Goal: Task Accomplishment & Management: Manage account settings

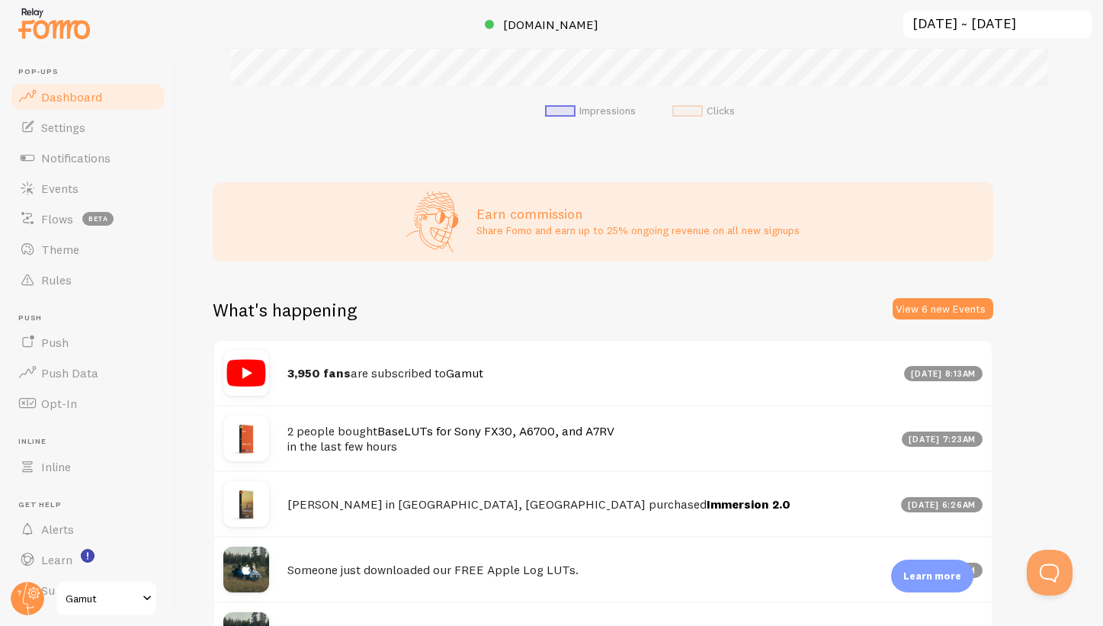
scroll to position [13, 0]
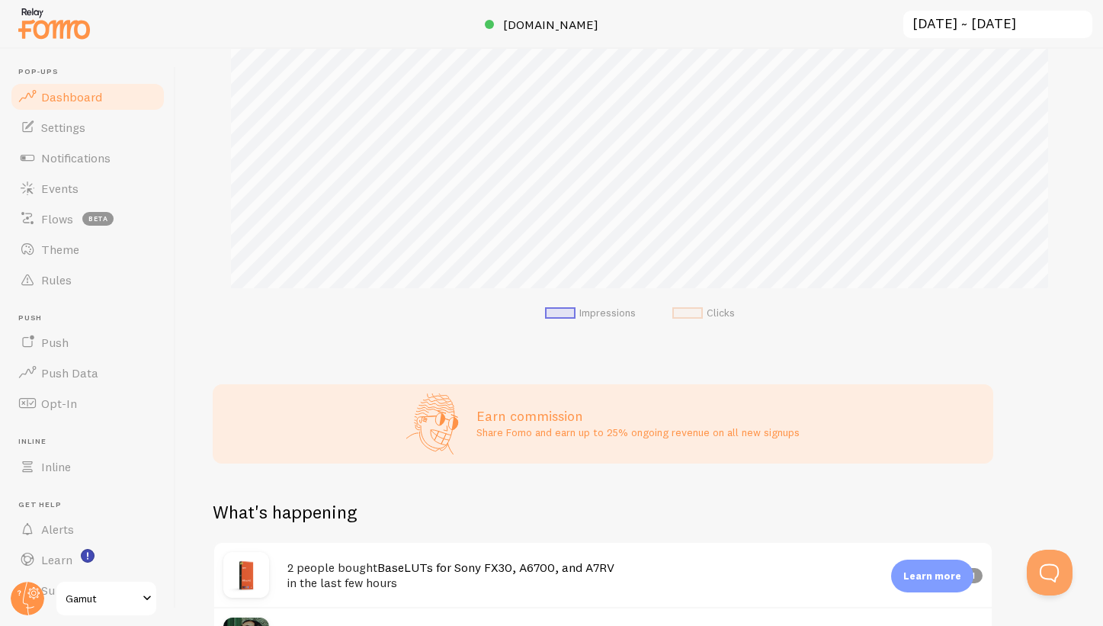
scroll to position [208, 0]
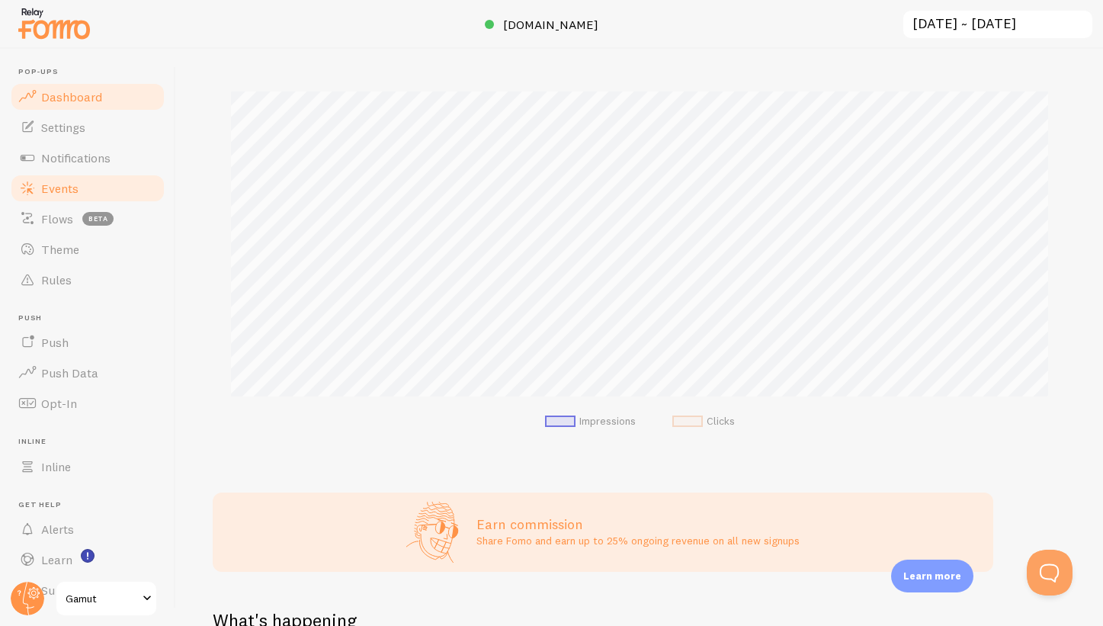
click at [55, 196] on link "Events" at bounding box center [87, 188] width 157 height 30
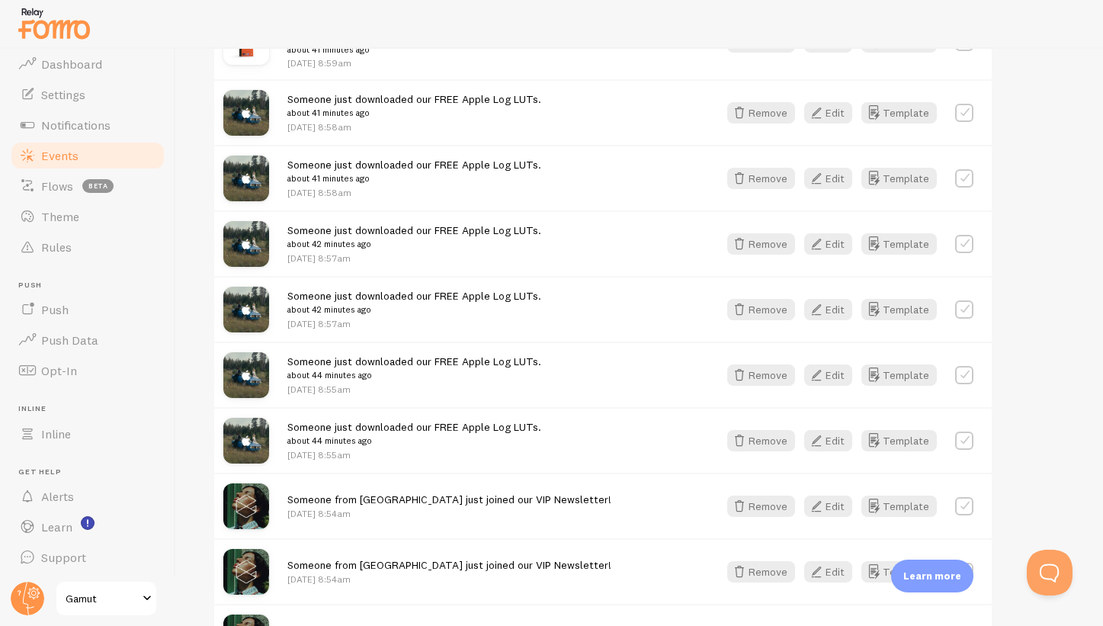
scroll to position [1114, 0]
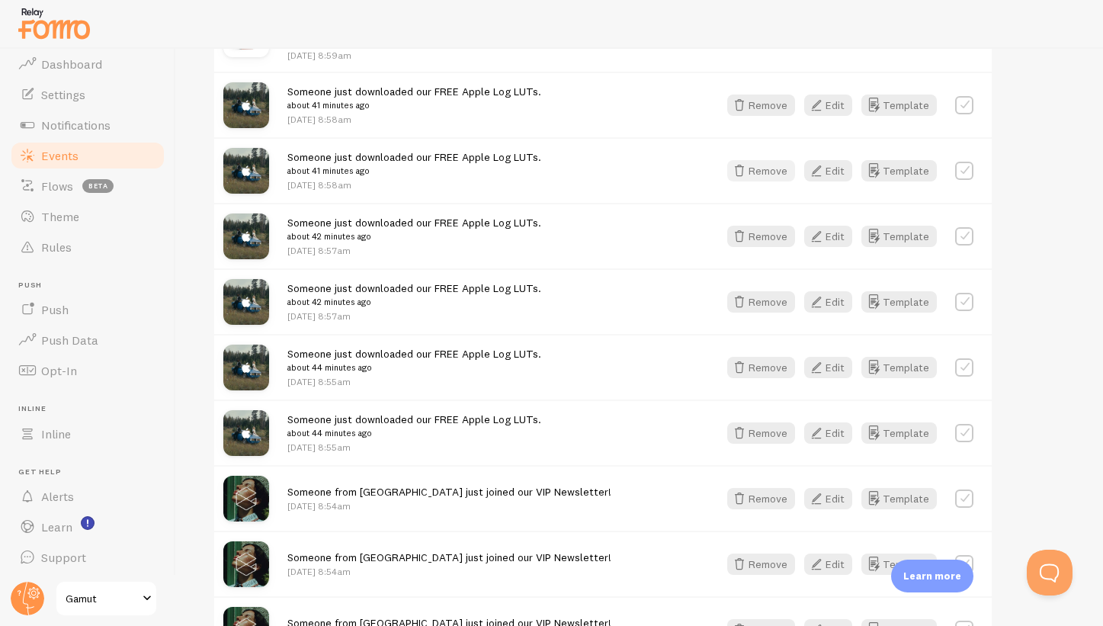
click at [772, 172] on button "Remove" at bounding box center [761, 170] width 68 height 21
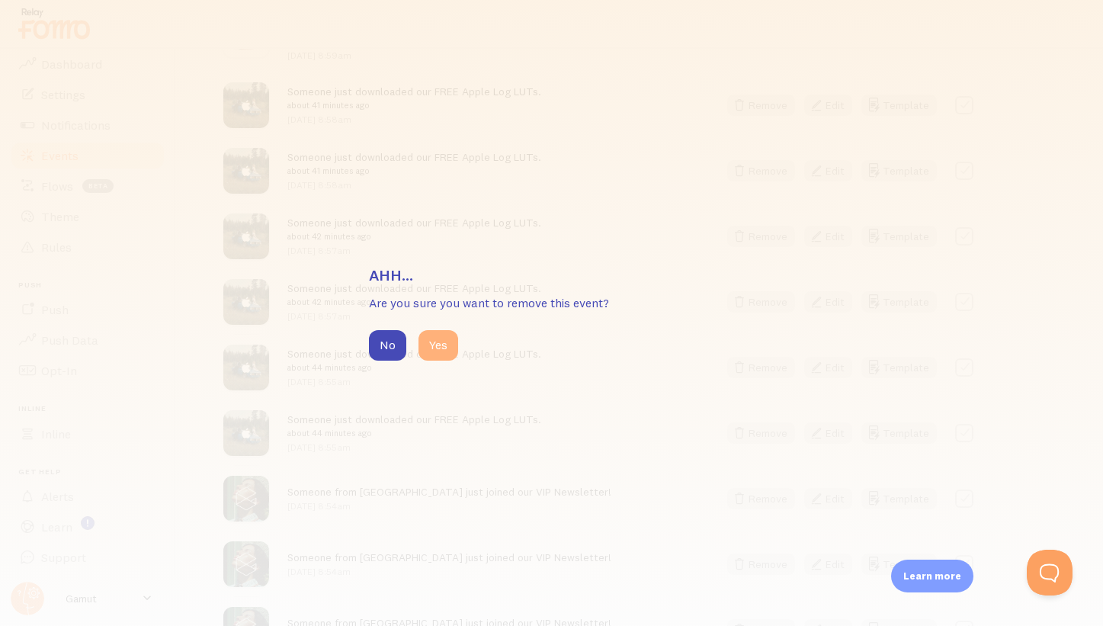
click at [453, 339] on button "Yes" at bounding box center [438, 345] width 40 height 30
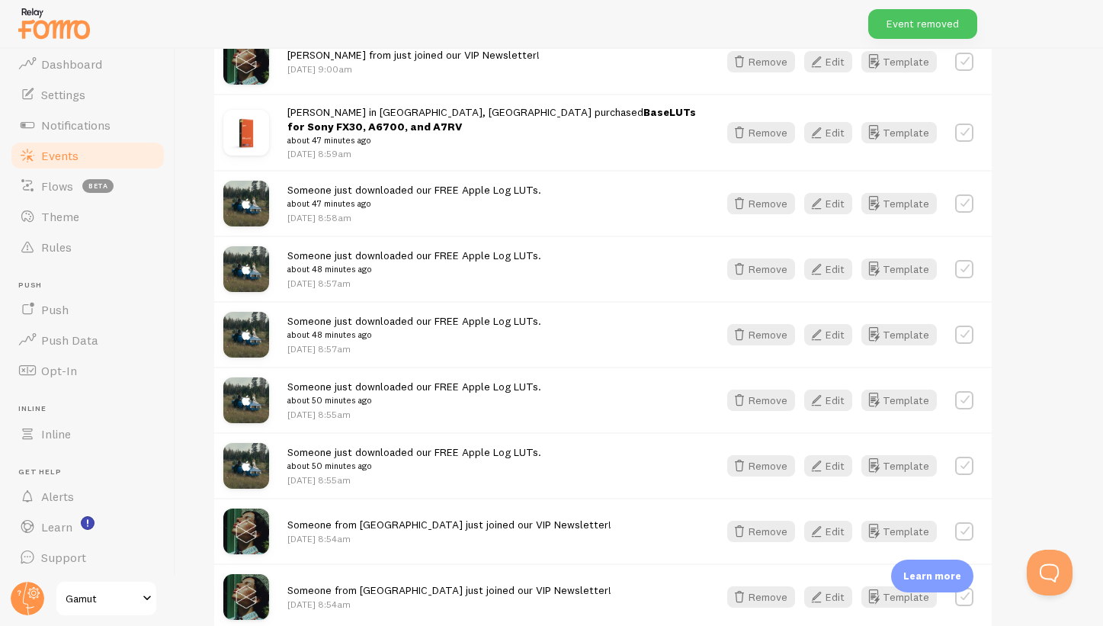
scroll to position [999, 0]
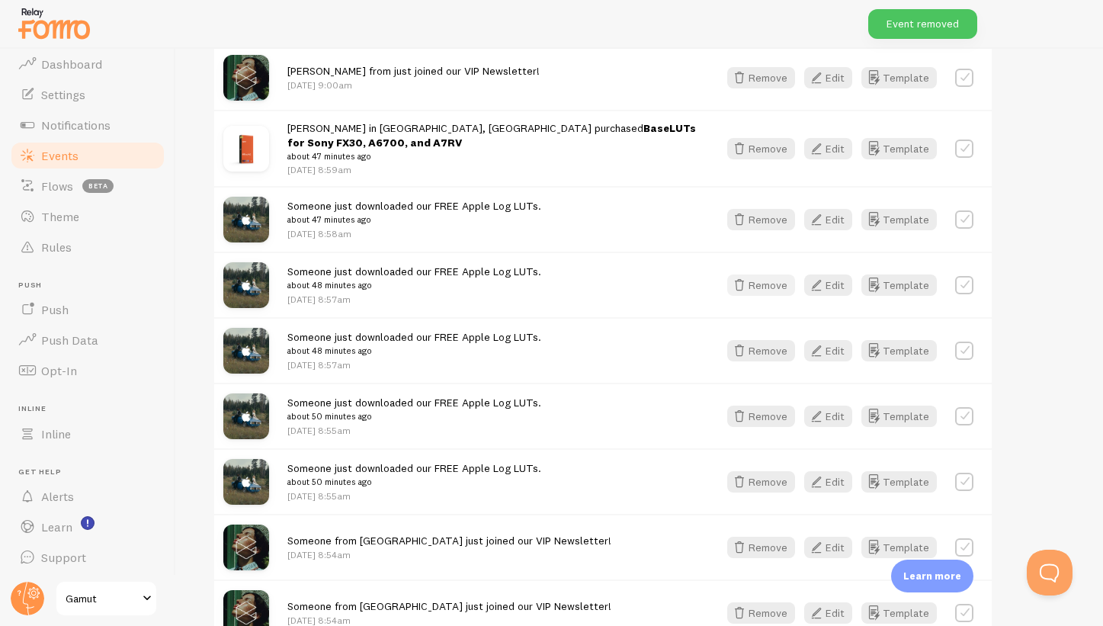
click at [774, 280] on button "Remove" at bounding box center [761, 284] width 68 height 21
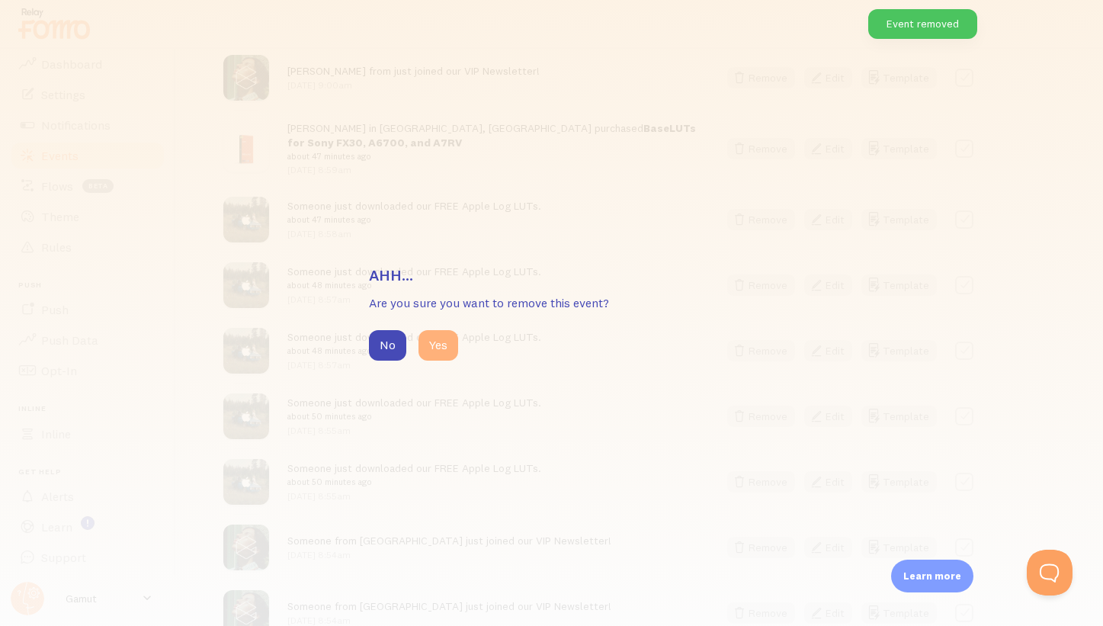
click at [447, 341] on button "Yes" at bounding box center [438, 345] width 40 height 30
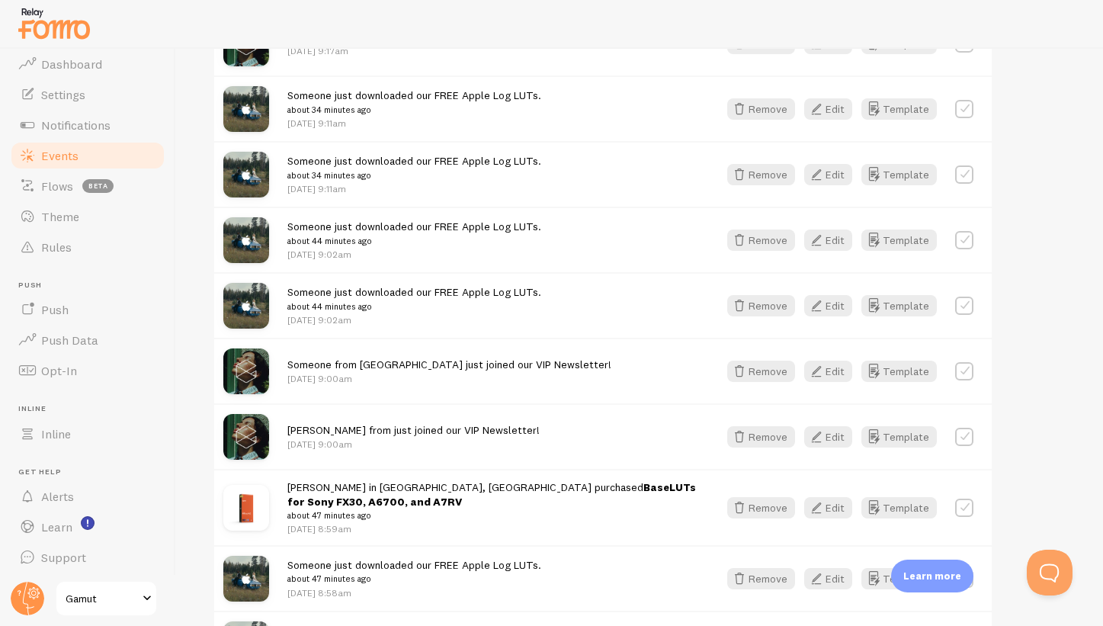
scroll to position [598, 0]
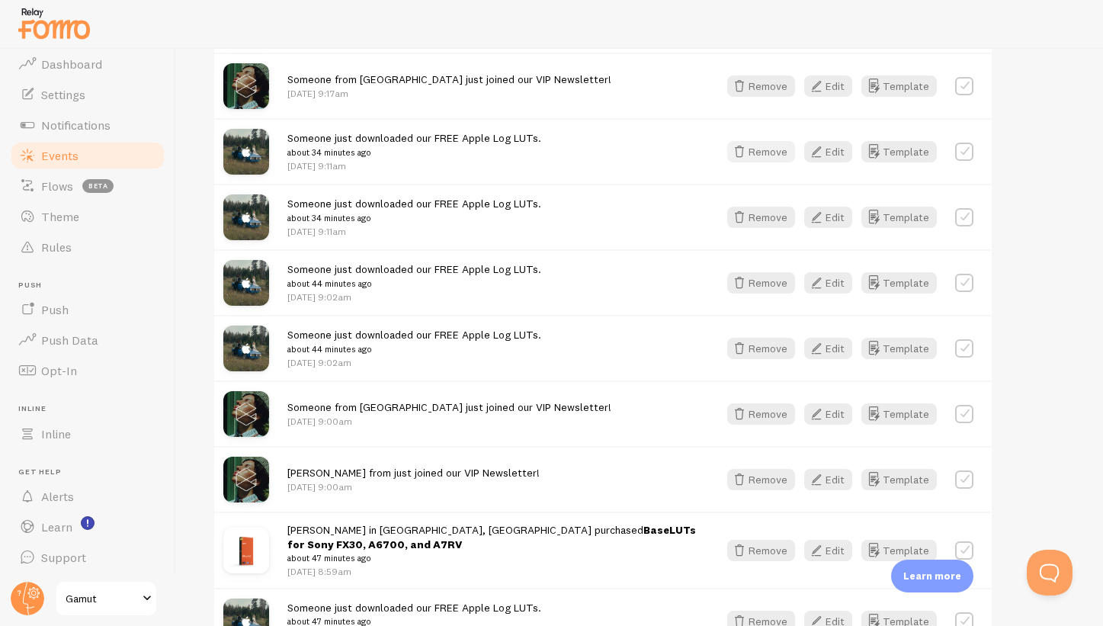
click at [774, 154] on button "Remove" at bounding box center [761, 151] width 68 height 21
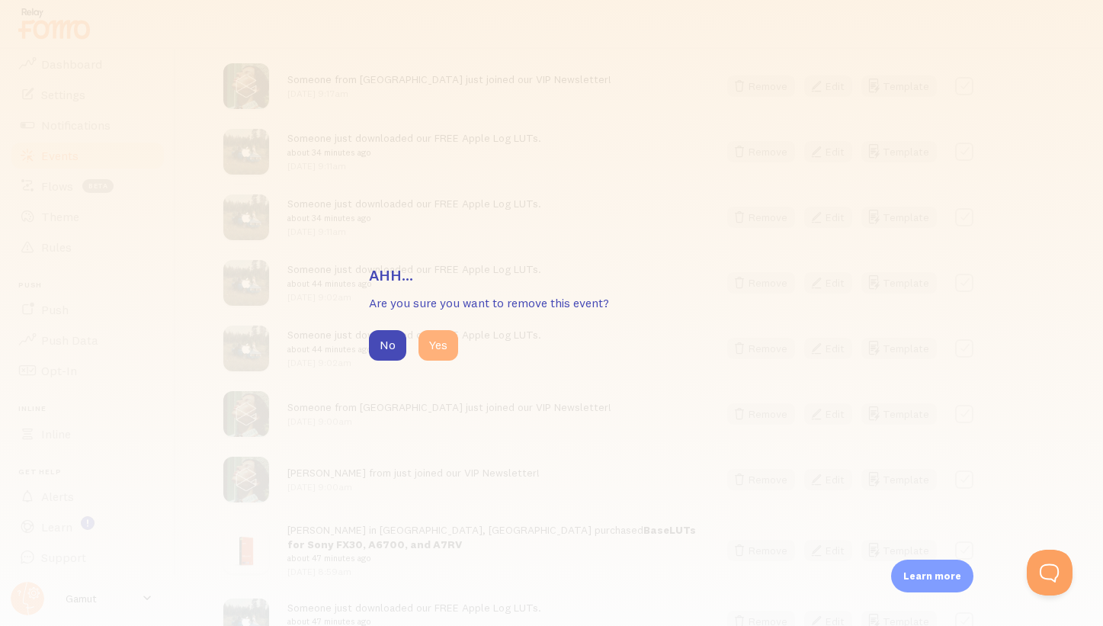
click at [446, 339] on button "Yes" at bounding box center [438, 345] width 40 height 30
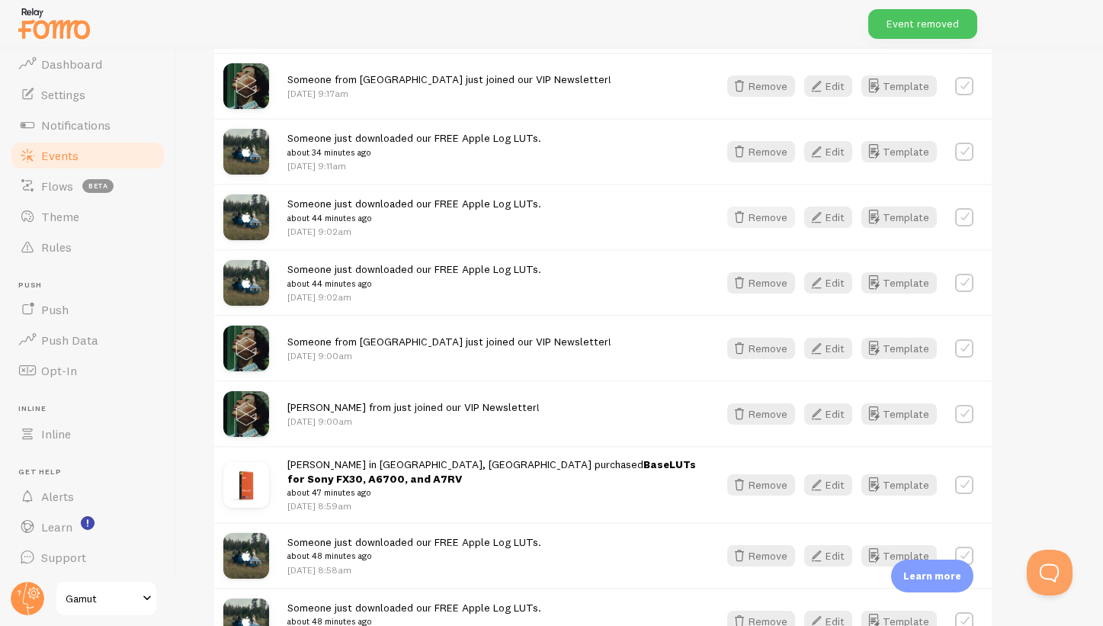
click at [777, 210] on button "Remove" at bounding box center [761, 217] width 68 height 21
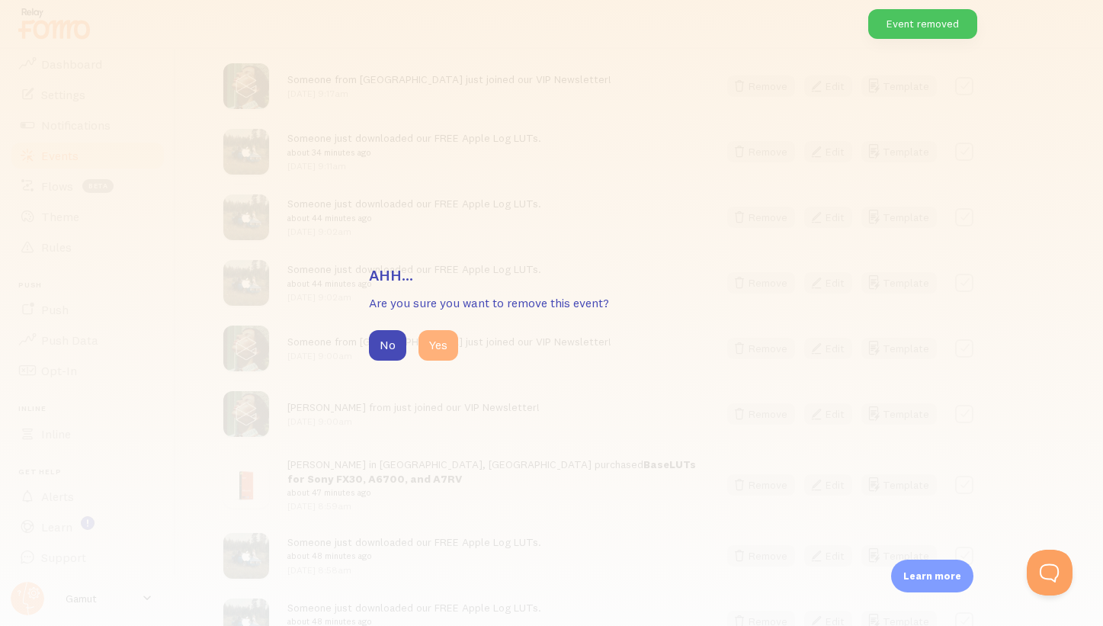
click at [450, 345] on button "Yes" at bounding box center [438, 345] width 40 height 30
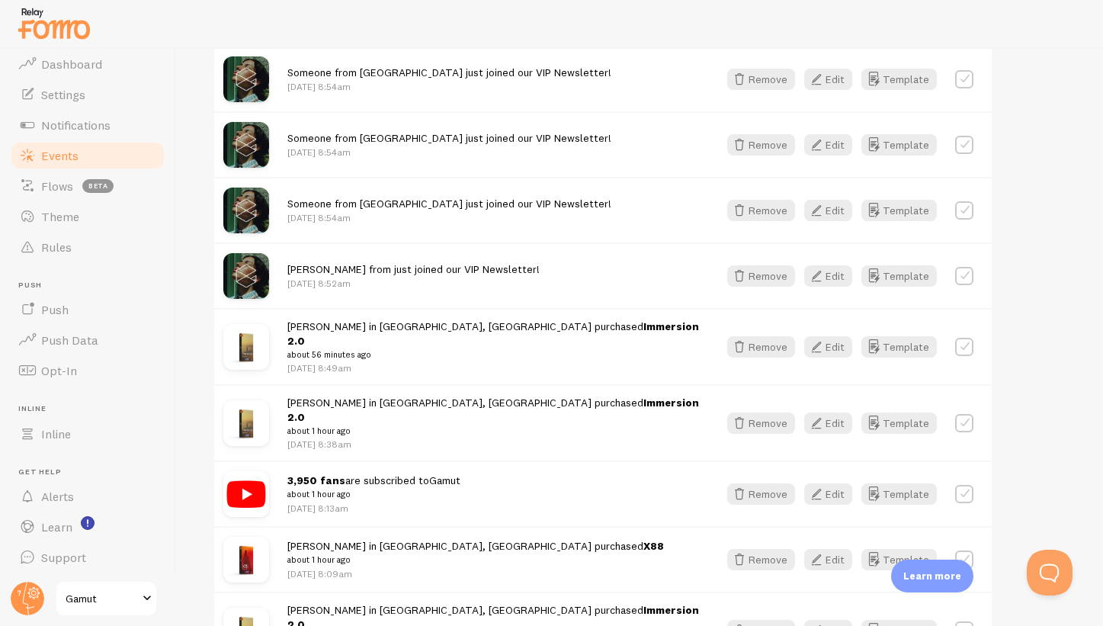
scroll to position [1346, 0]
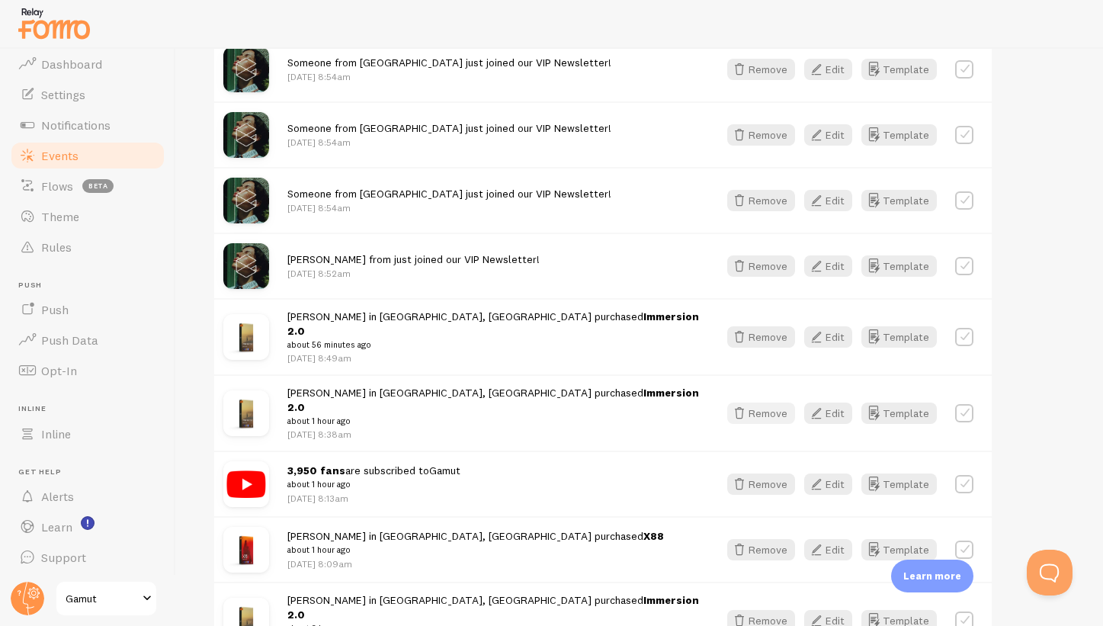
click at [766, 402] on button "Remove" at bounding box center [761, 412] width 68 height 21
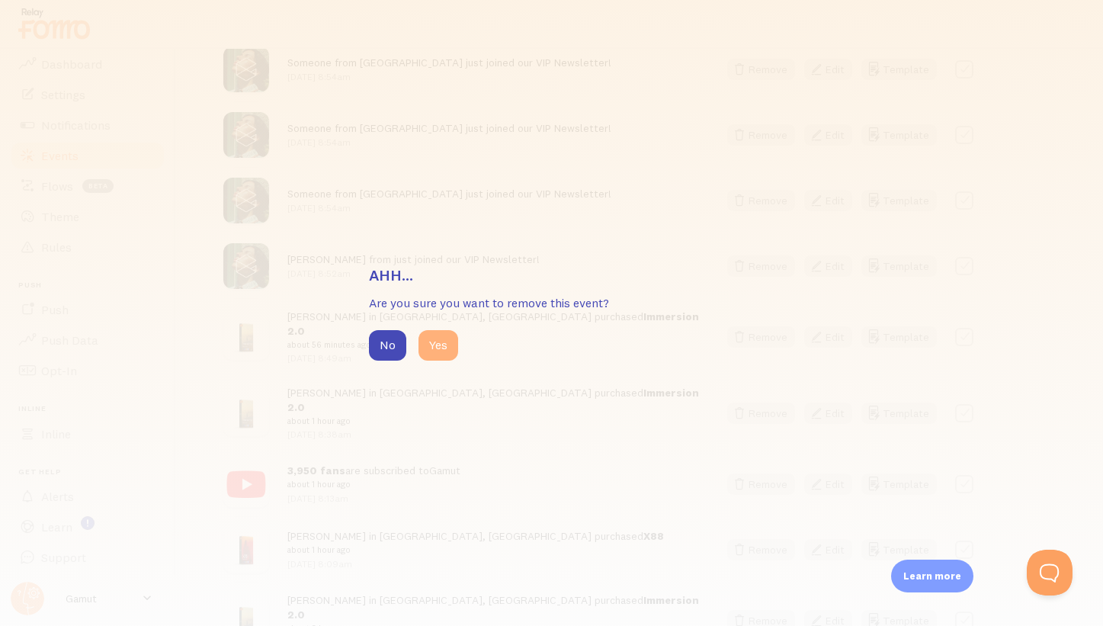
click at [429, 338] on button "Yes" at bounding box center [438, 345] width 40 height 30
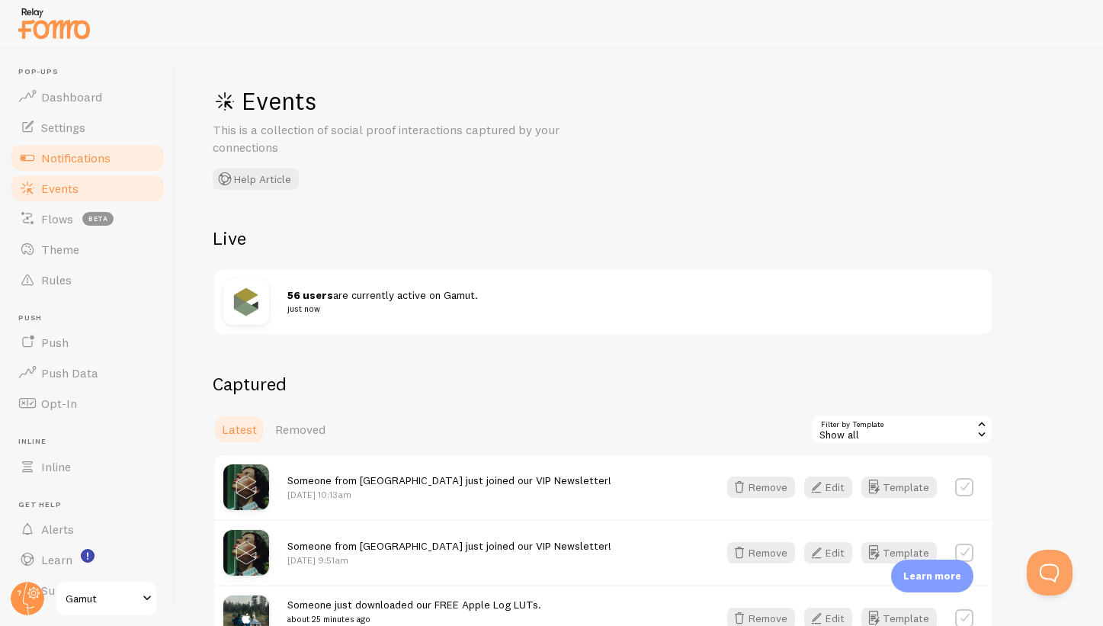
click at [86, 161] on span "Notifications" at bounding box center [75, 157] width 69 height 15
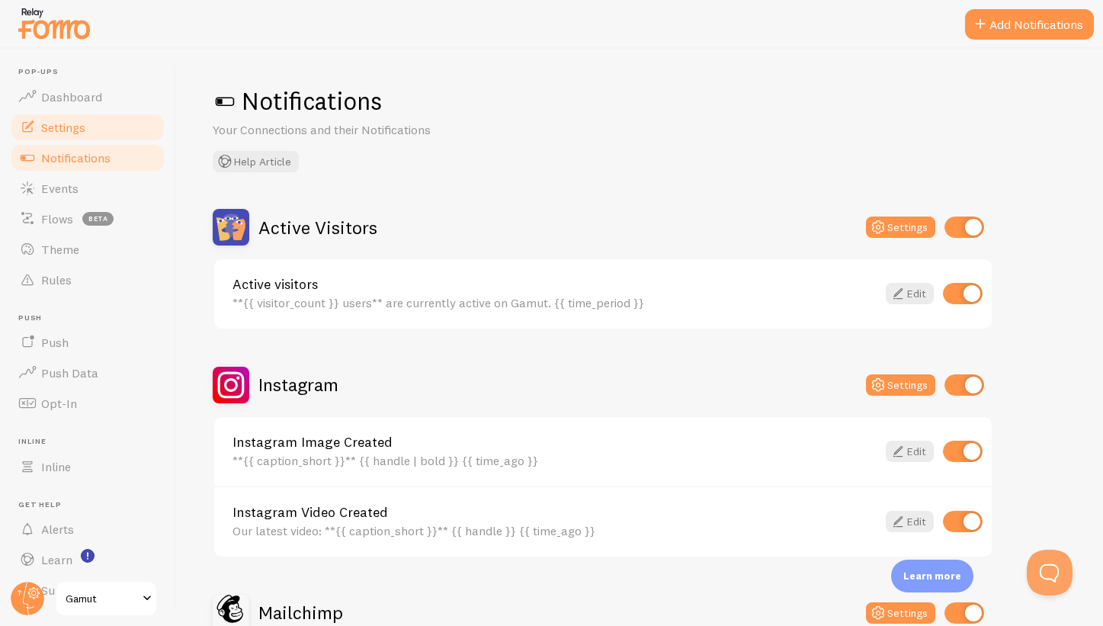
click at [111, 132] on link "Settings" at bounding box center [87, 127] width 157 height 30
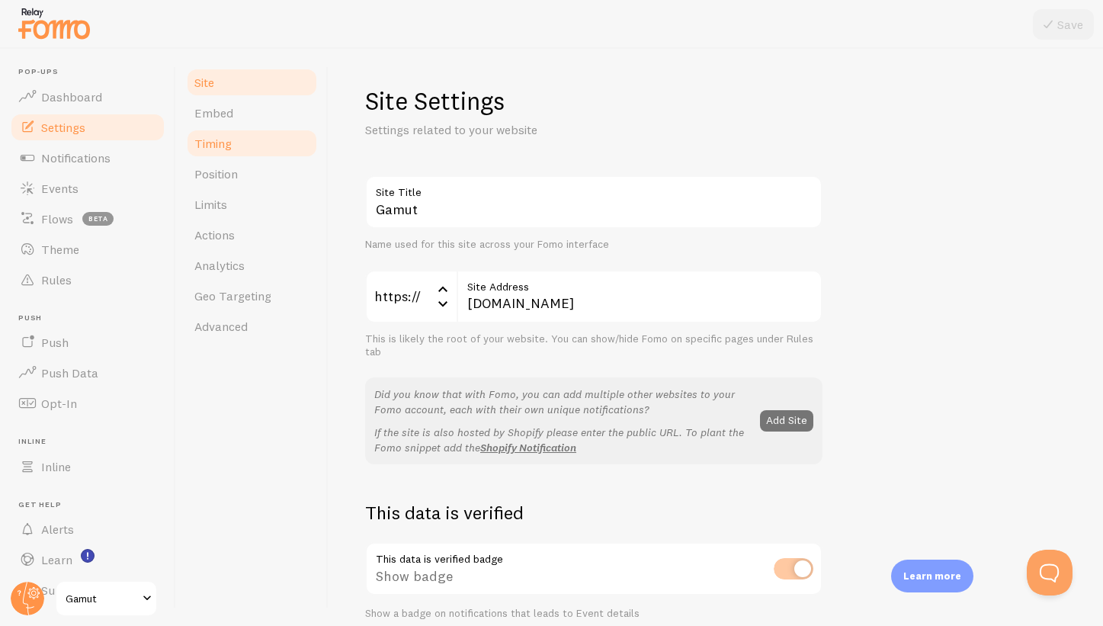
click at [222, 156] on link "Timing" at bounding box center [251, 143] width 133 height 30
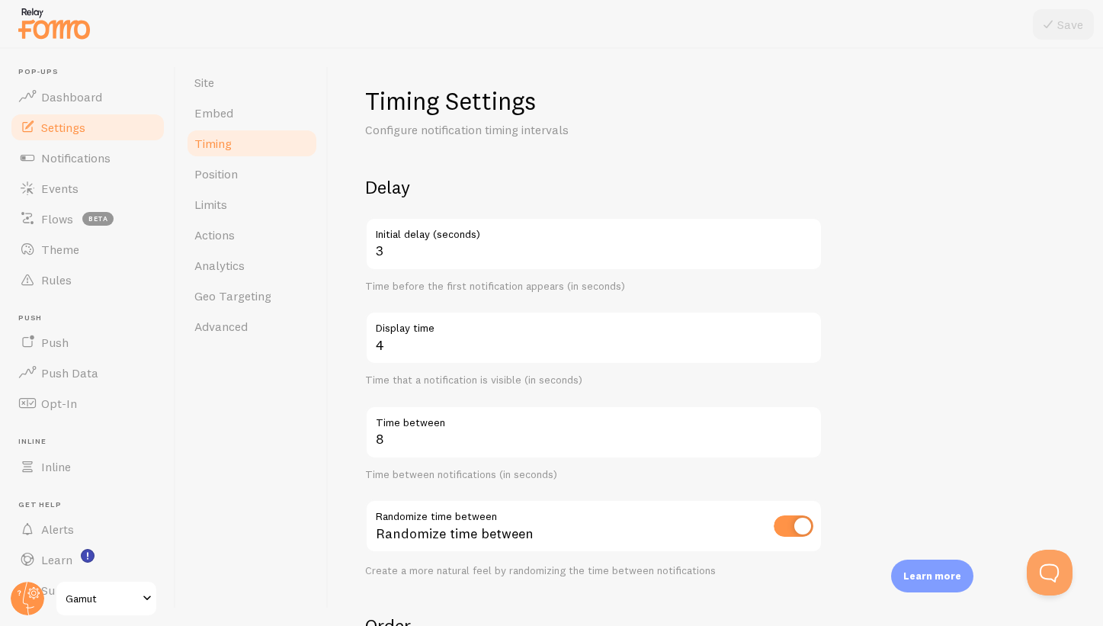
scroll to position [29, 0]
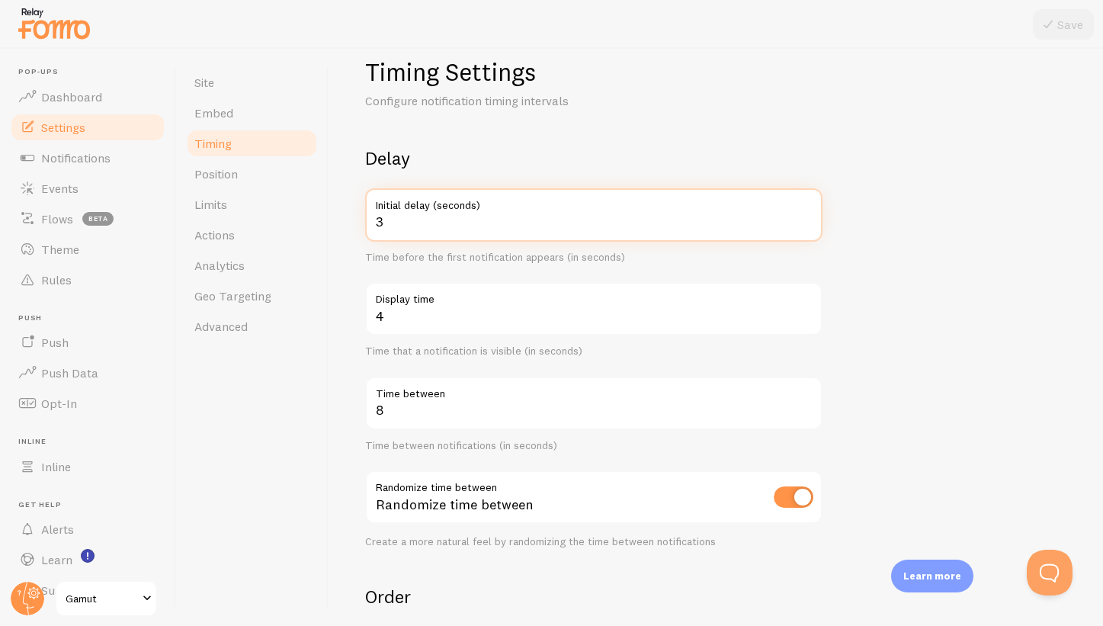
drag, startPoint x: 418, startPoint y: 217, endPoint x: 359, endPoint y: 217, distance: 59.5
click at [359, 217] on div "Timing Settings Configure notification timing intervals Delay 3 Initial delay (…" at bounding box center [716, 337] width 774 height 577
type input "10"
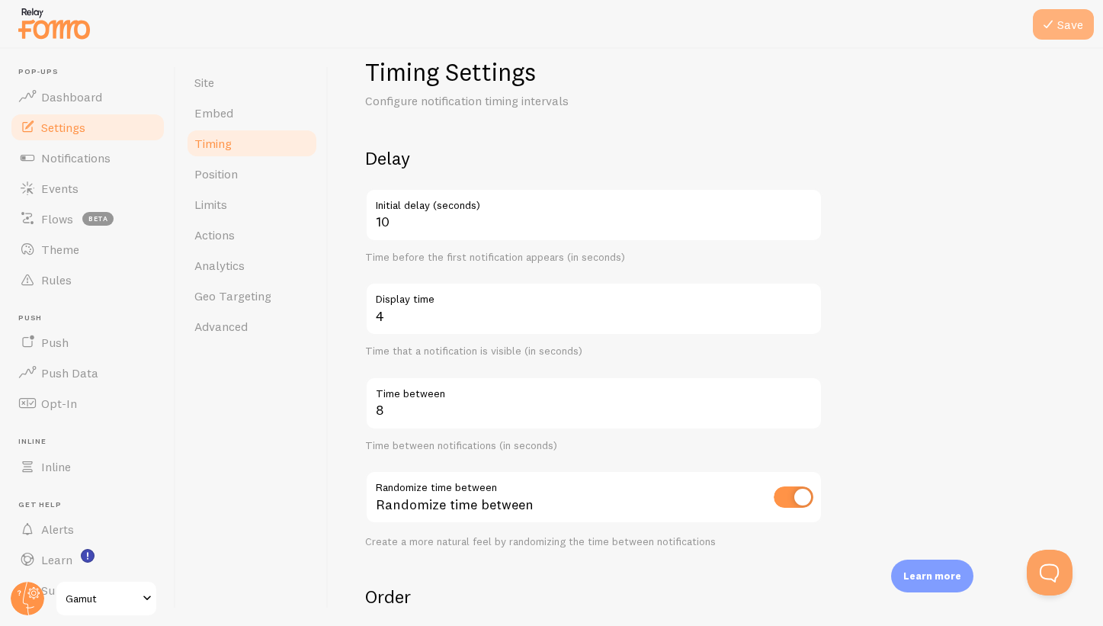
click at [1065, 29] on button "Save" at bounding box center [1063, 24] width 61 height 30
